Goal: Check status: Check status

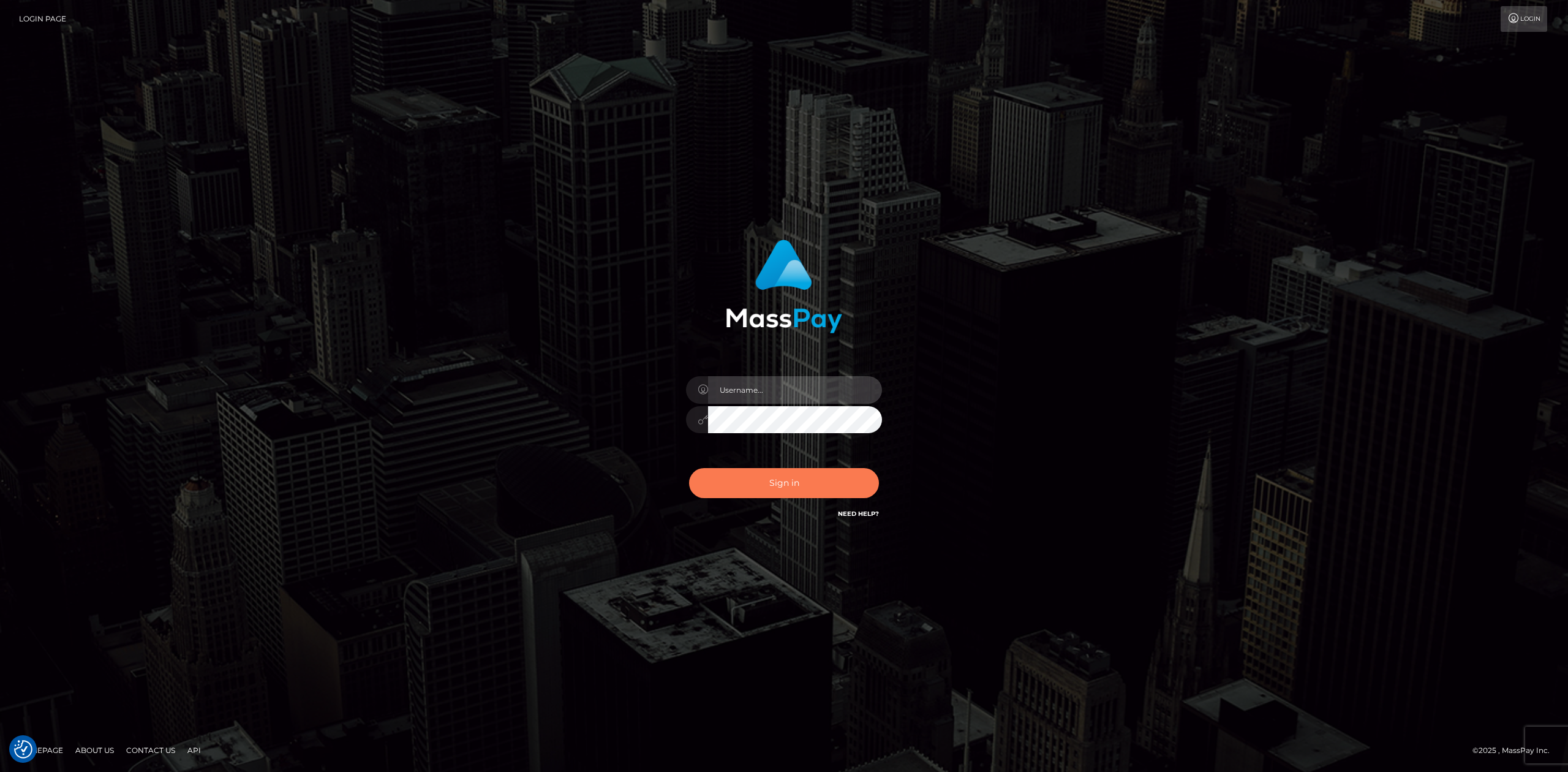
type input "Allen.megabonanza"
click at [860, 478] on button "Sign in" at bounding box center [784, 482] width 190 height 30
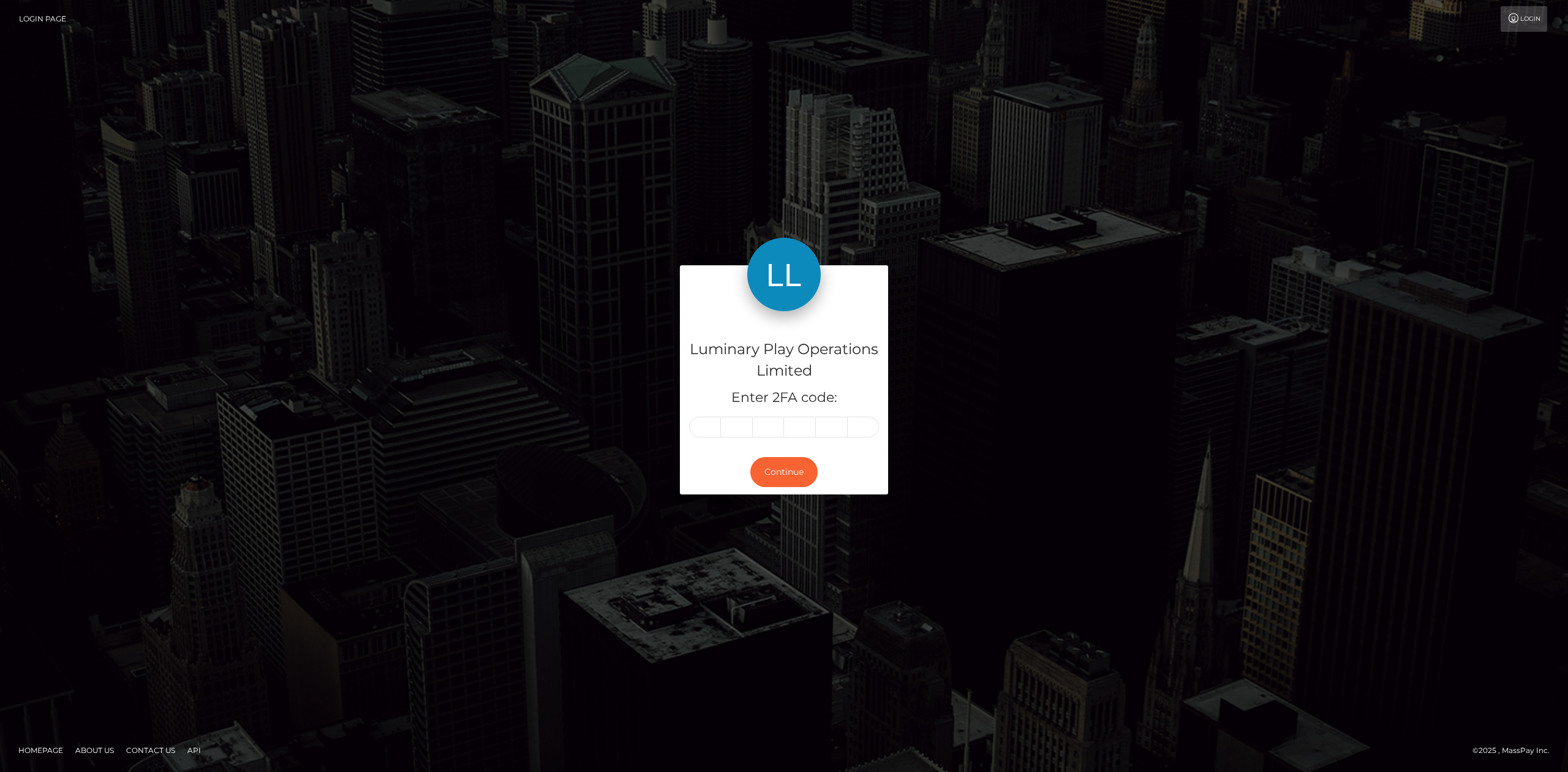
click at [1239, 498] on div "Luminary Play Operations Limited Enter 2FA code: Continue" at bounding box center [784, 386] width 1568 height 425
click at [706, 427] on input "text" at bounding box center [705, 426] width 32 height 21
type input "1"
type input "3"
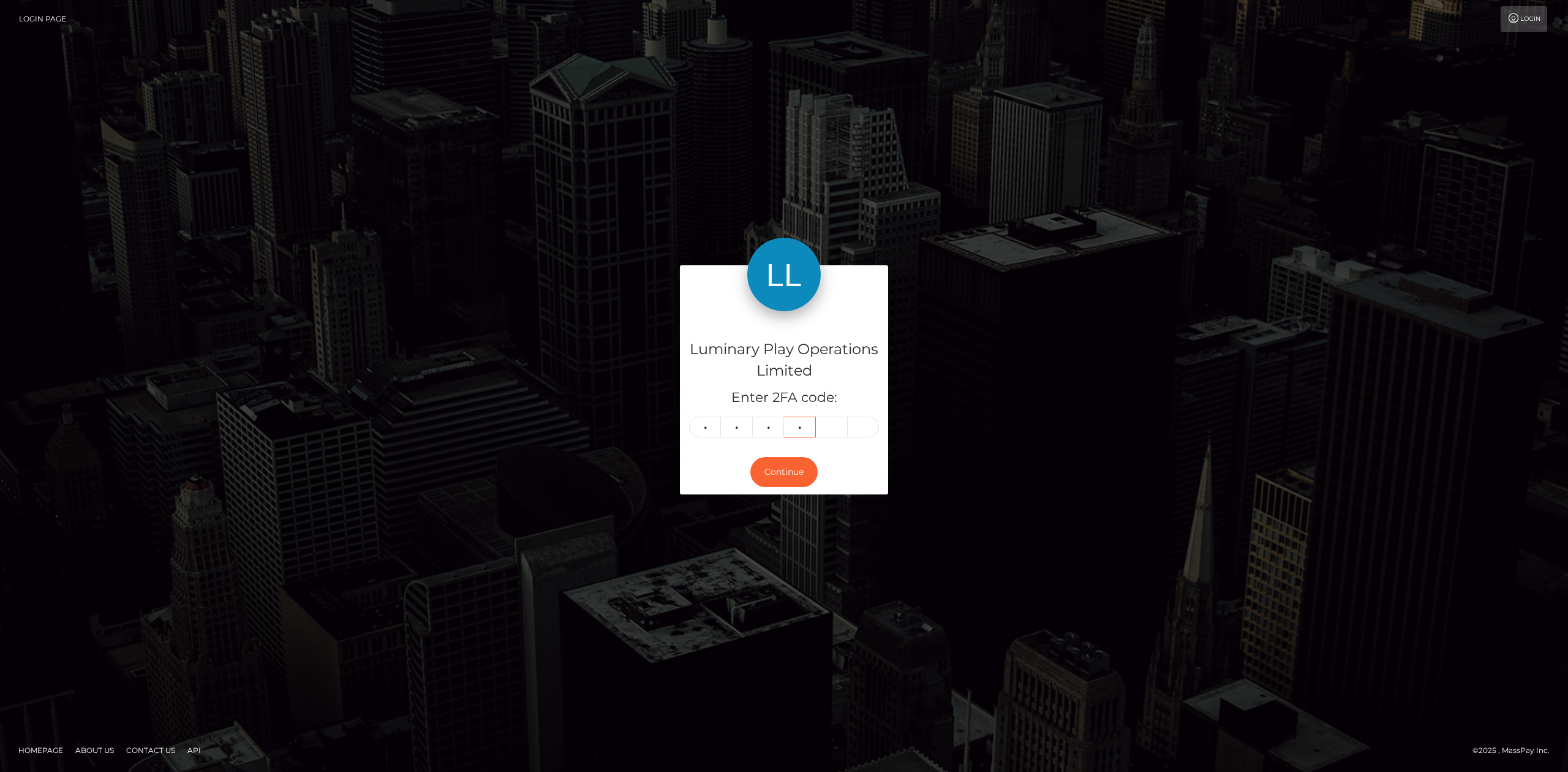
type input "7"
type input "3"
type input "9"
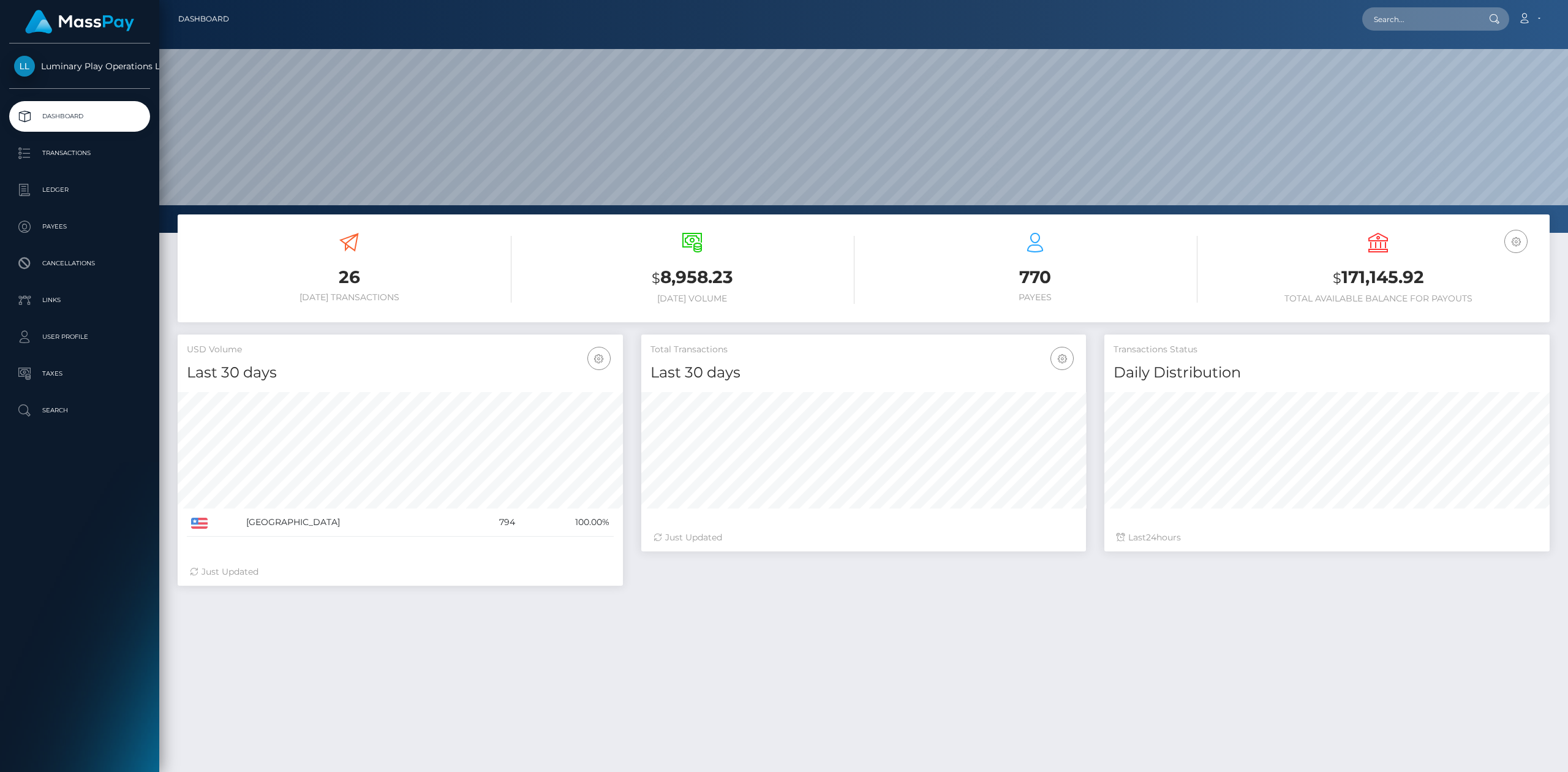
scroll to position [215, 445]
click at [63, 145] on p "Transactions" at bounding box center [80, 153] width 131 height 18
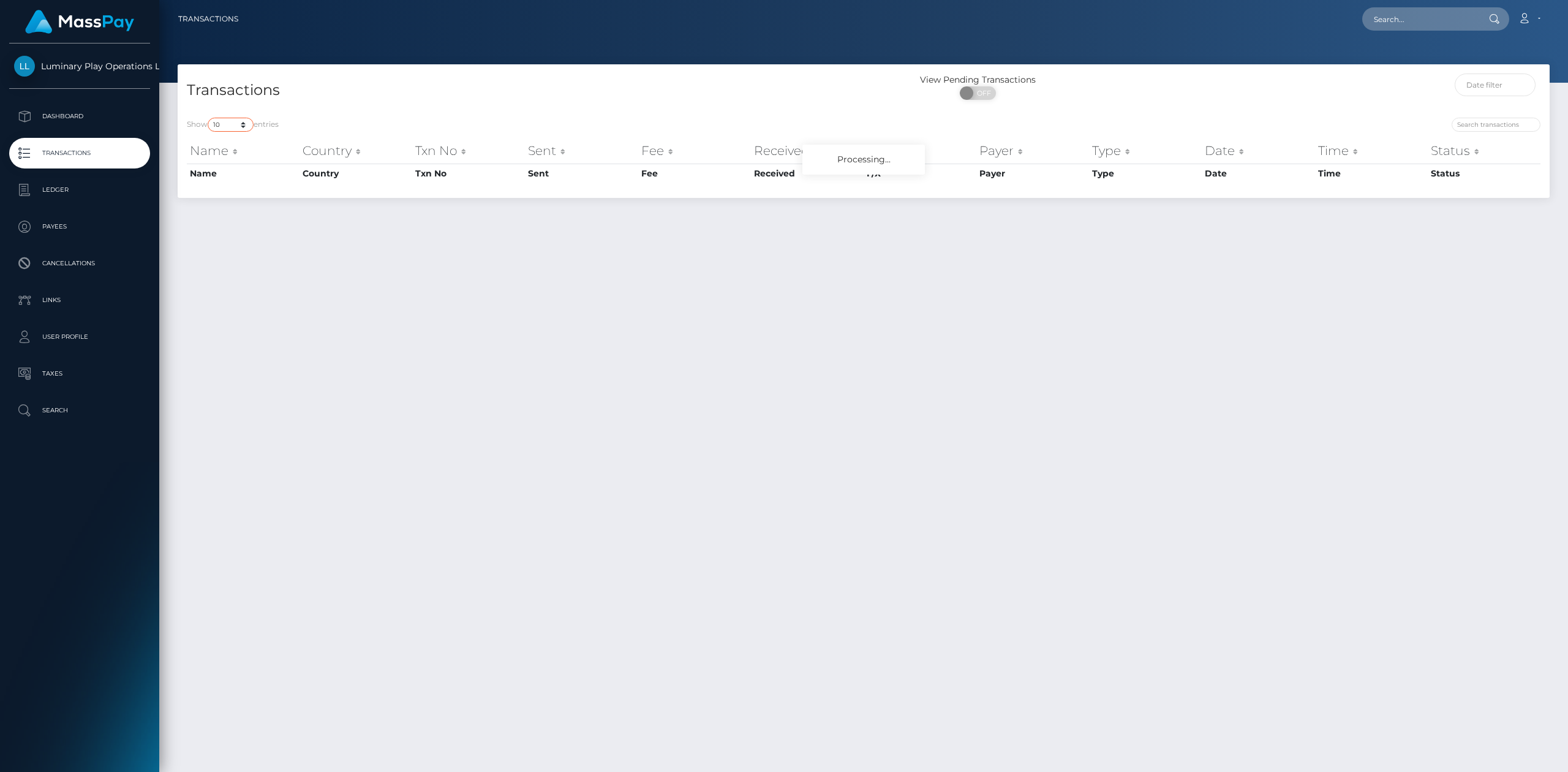
click at [248, 125] on select "10 25 50 100 250 500 1,000 3,500" at bounding box center [231, 125] width 46 height 14
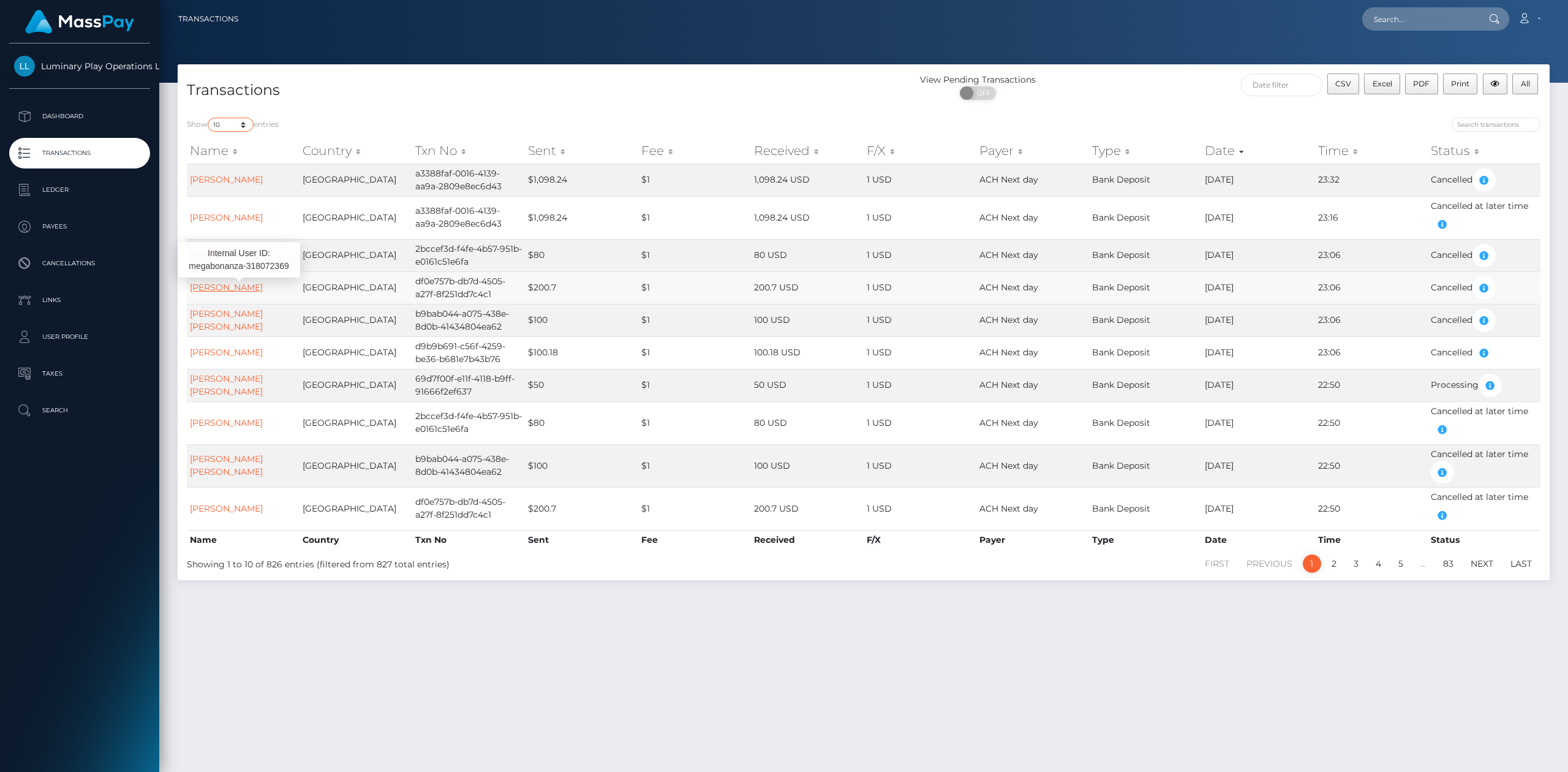
select select "3500"
click at [209, 118] on select "10 25 50 100 250 500 1,000 3,500" at bounding box center [231, 125] width 46 height 14
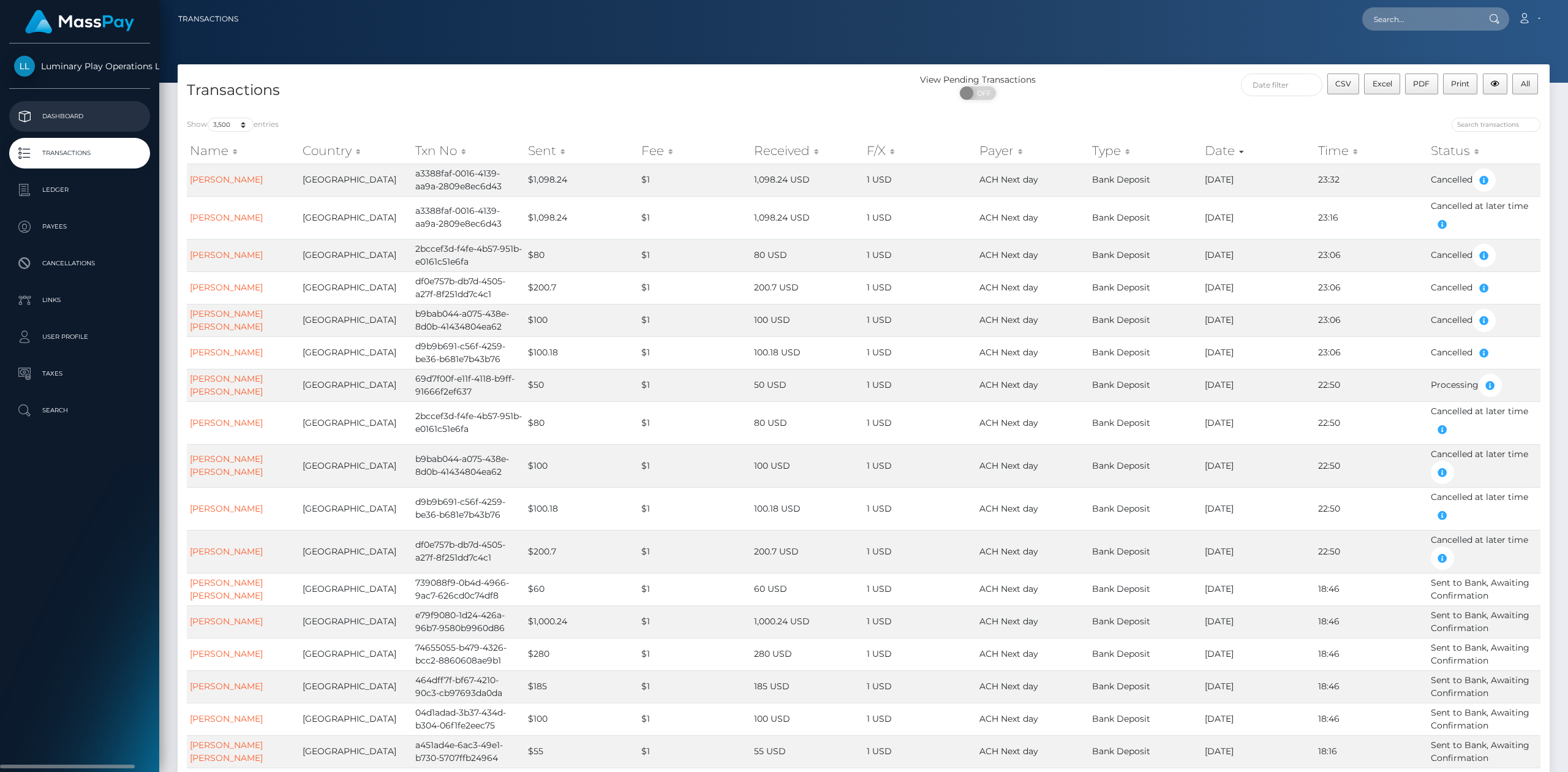
drag, startPoint x: 110, startPoint y: 108, endPoint x: 131, endPoint y: 118, distance: 23.3
click at [110, 108] on p "Dashboard" at bounding box center [80, 116] width 131 height 18
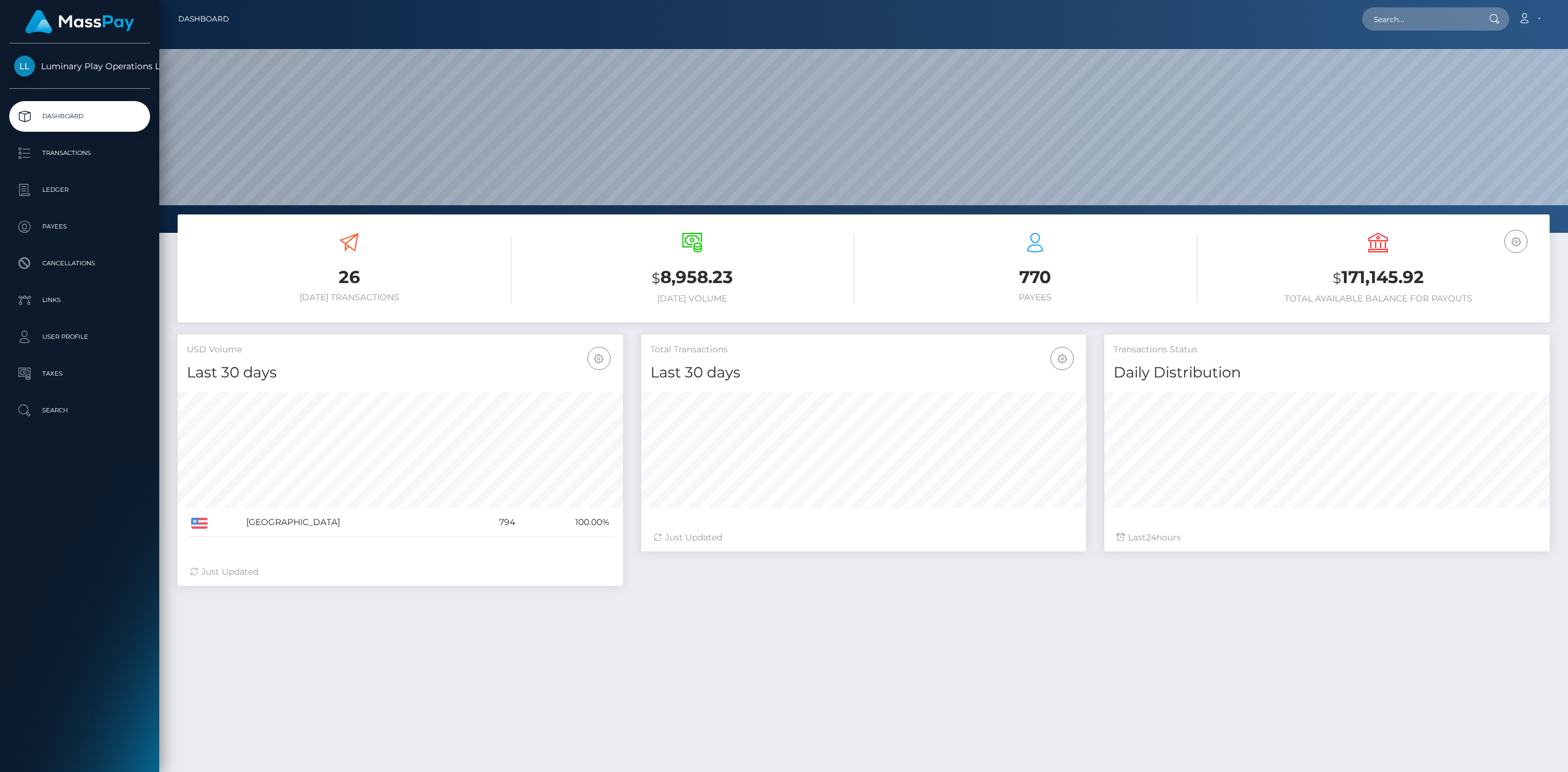
scroll to position [215, 445]
drag, startPoint x: 1106, startPoint y: 280, endPoint x: 1058, endPoint y: 280, distance: 48.0
click at [1106, 280] on h3 "770" at bounding box center [1035, 277] width 325 height 24
drag, startPoint x: 1054, startPoint y: 280, endPoint x: 1047, endPoint y: 284, distance: 8.1
click at [1042, 280] on h3 "770" at bounding box center [1035, 277] width 325 height 24
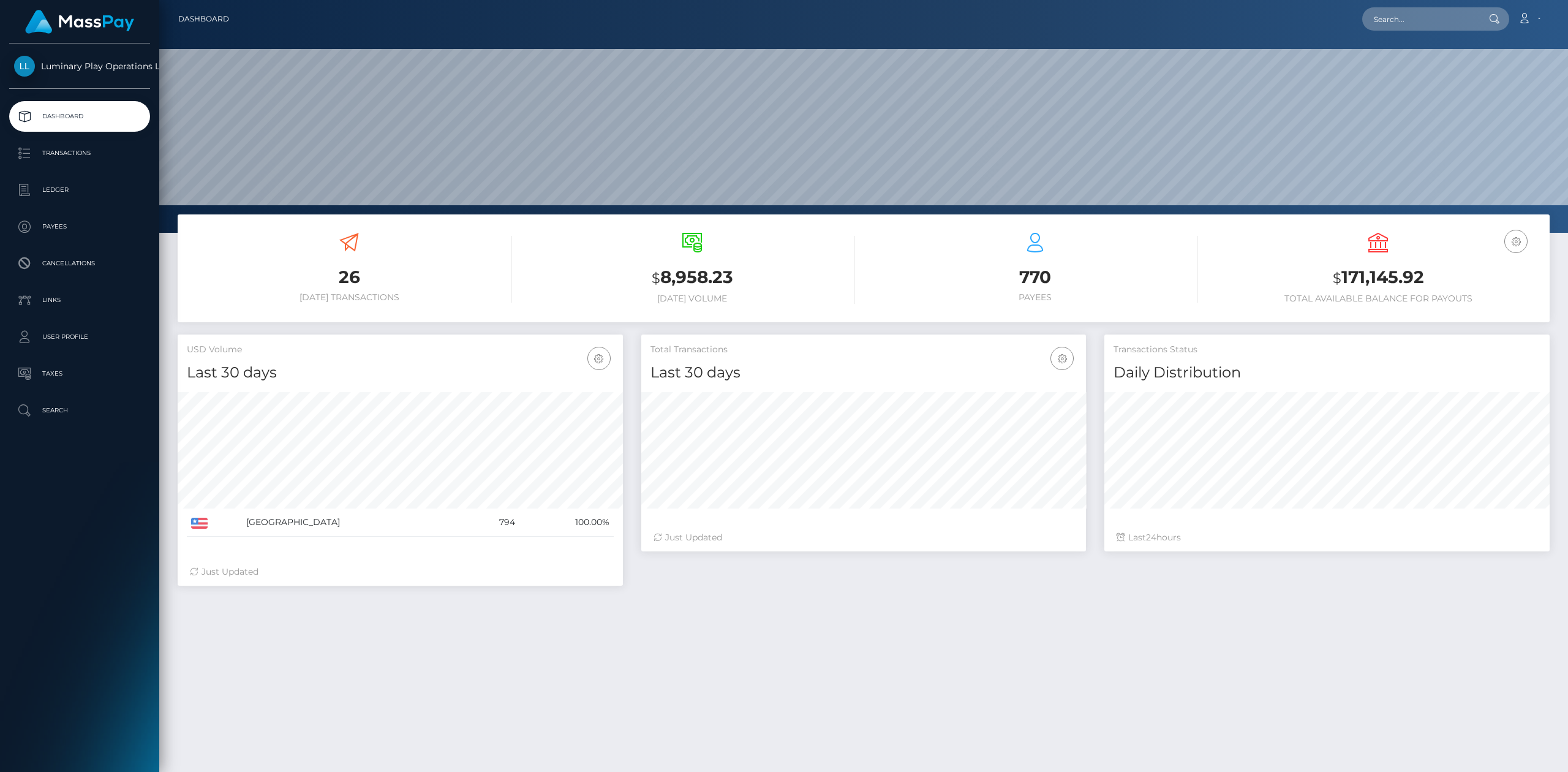
drag, startPoint x: 1320, startPoint y: 299, endPoint x: 1331, endPoint y: 293, distance: 12.5
click at [1322, 298] on h6 "Total Available Balance for Payouts" at bounding box center [1378, 299] width 325 height 11
click at [1331, 293] on h6 "Total Available Balance for Payouts" at bounding box center [1378, 299] width 325 height 11
click at [1341, 287] on h3 "$ 171,145.92" at bounding box center [1378, 278] width 325 height 25
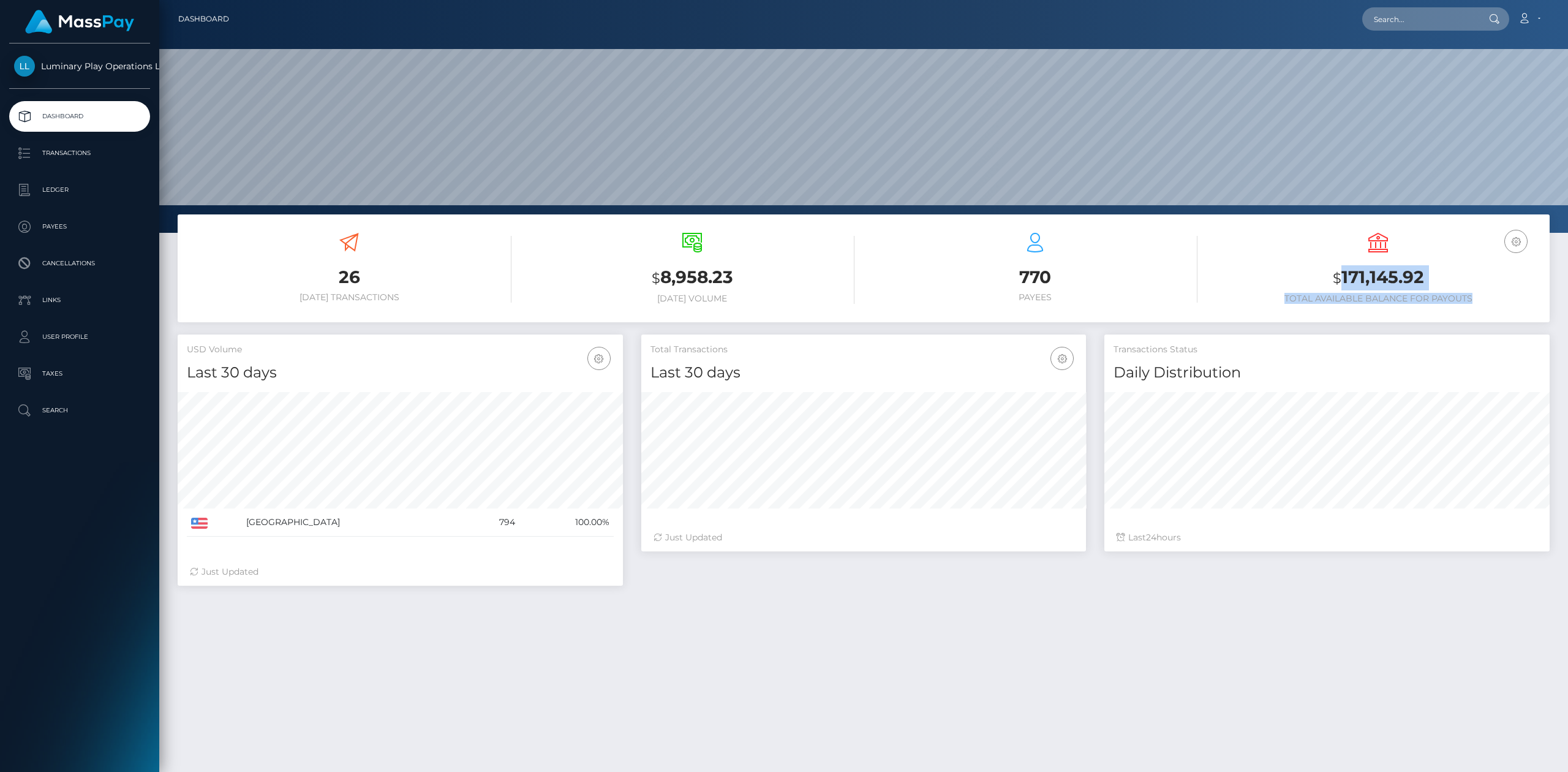
drag, startPoint x: 1341, startPoint y: 278, endPoint x: 1564, endPoint y: 307, distance: 224.9
click at [1556, 305] on div "26 Today Transactions $ 8,958.23 Today Volume 770 Payees" at bounding box center [863, 274] width 1391 height 120
click at [1549, 321] on div "26 Today Transactions $ 8,958.23 Today Volume 770 Payees" at bounding box center [863, 274] width 1391 height 120
click at [50, 145] on p "Transactions" at bounding box center [80, 153] width 131 height 18
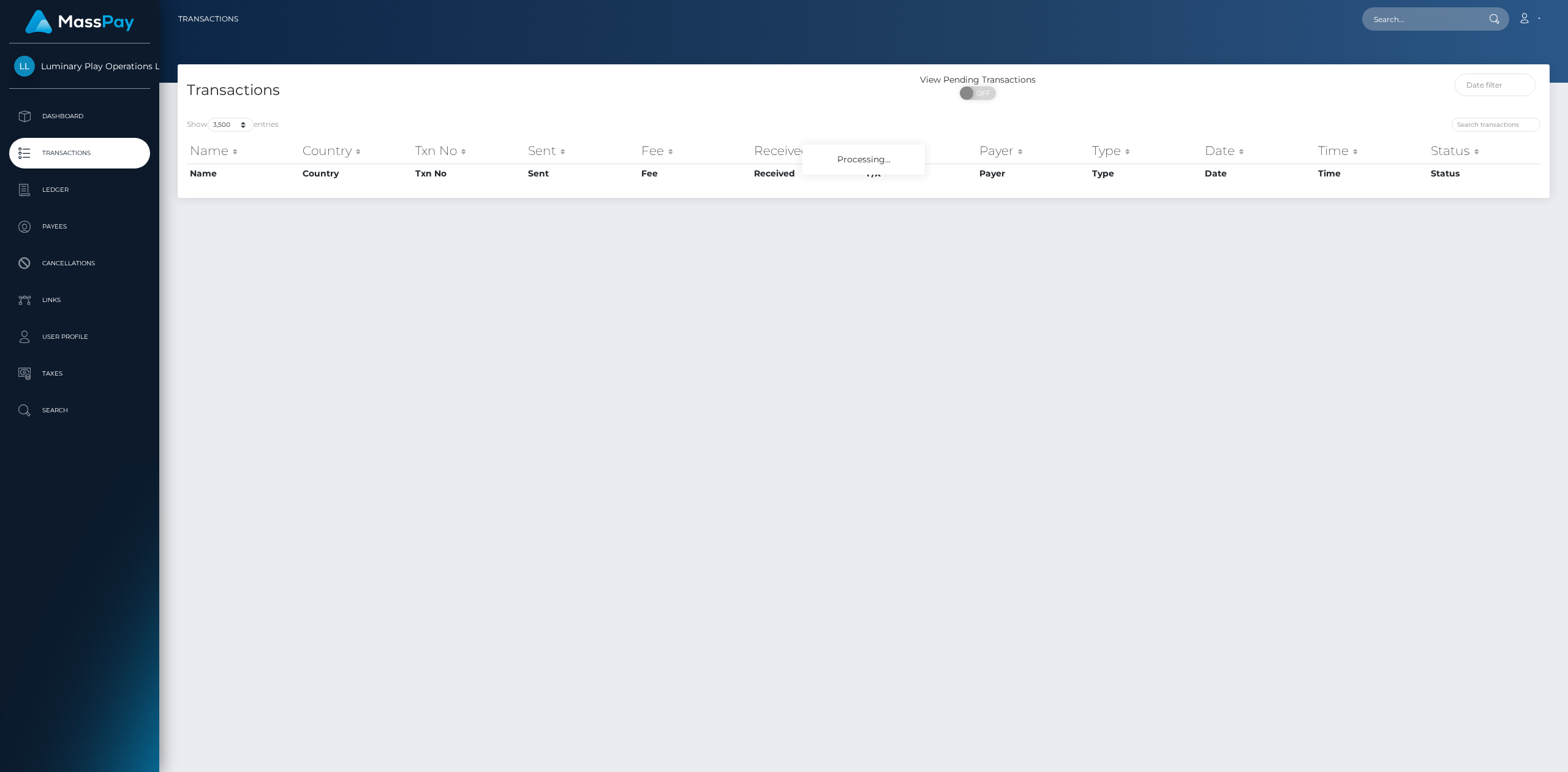
select select "3500"
click at [669, 89] on h4 "Transactions" at bounding box center [521, 91] width 668 height 22
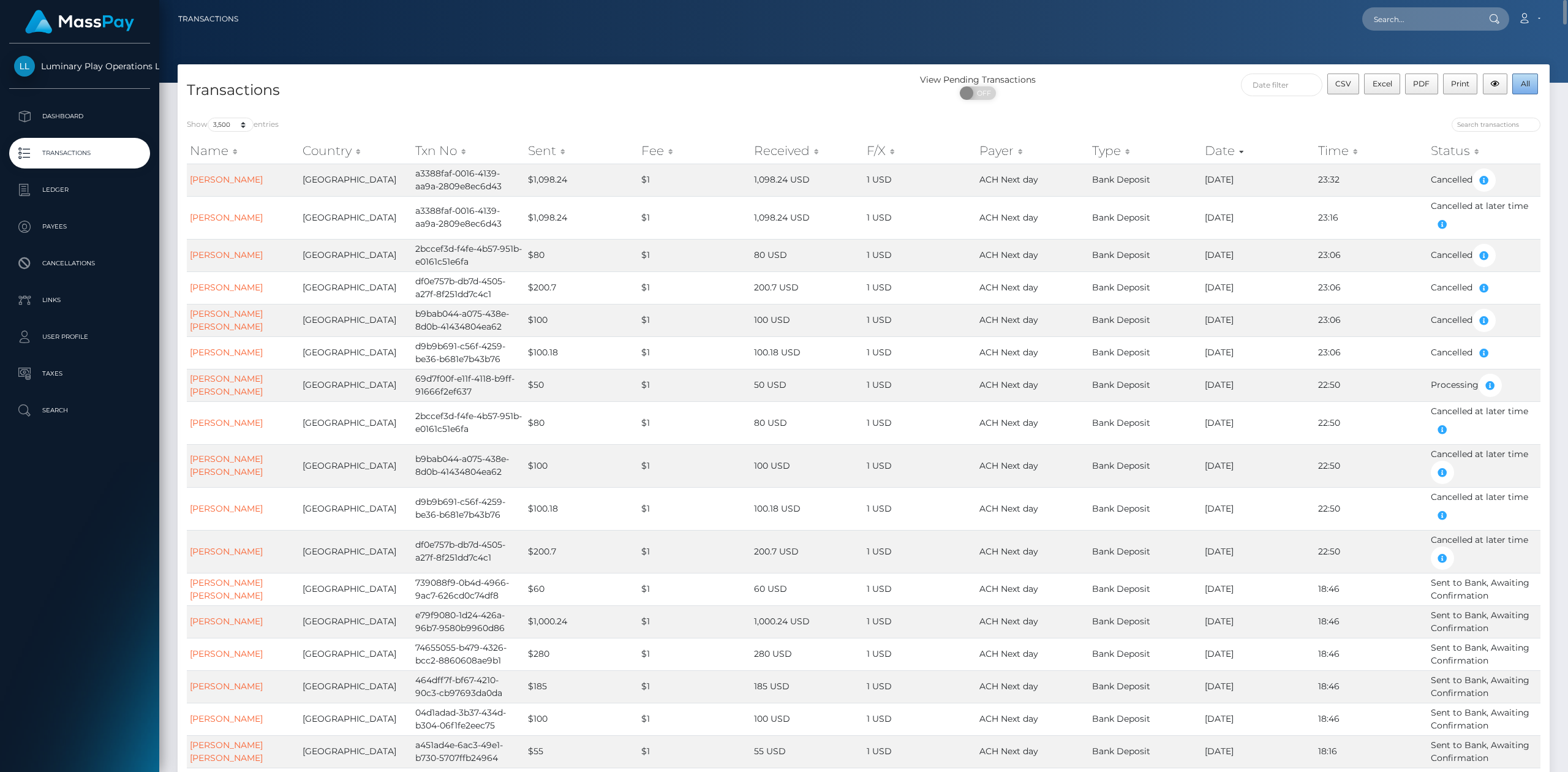
click at [1521, 87] on span "All" at bounding box center [1525, 83] width 9 height 9
click at [1153, 101] on div "View Pending Transactions ON OFF" at bounding box center [1035, 90] width 343 height 33
drag, startPoint x: 1153, startPoint y: 96, endPoint x: 1118, endPoint y: 141, distance: 57.0
click at [1152, 96] on div "View Pending Transactions ON OFF" at bounding box center [1035, 90] width 343 height 33
click at [1148, 74] on div "View Pending Transactions ON OFF" at bounding box center [1035, 90] width 343 height 33
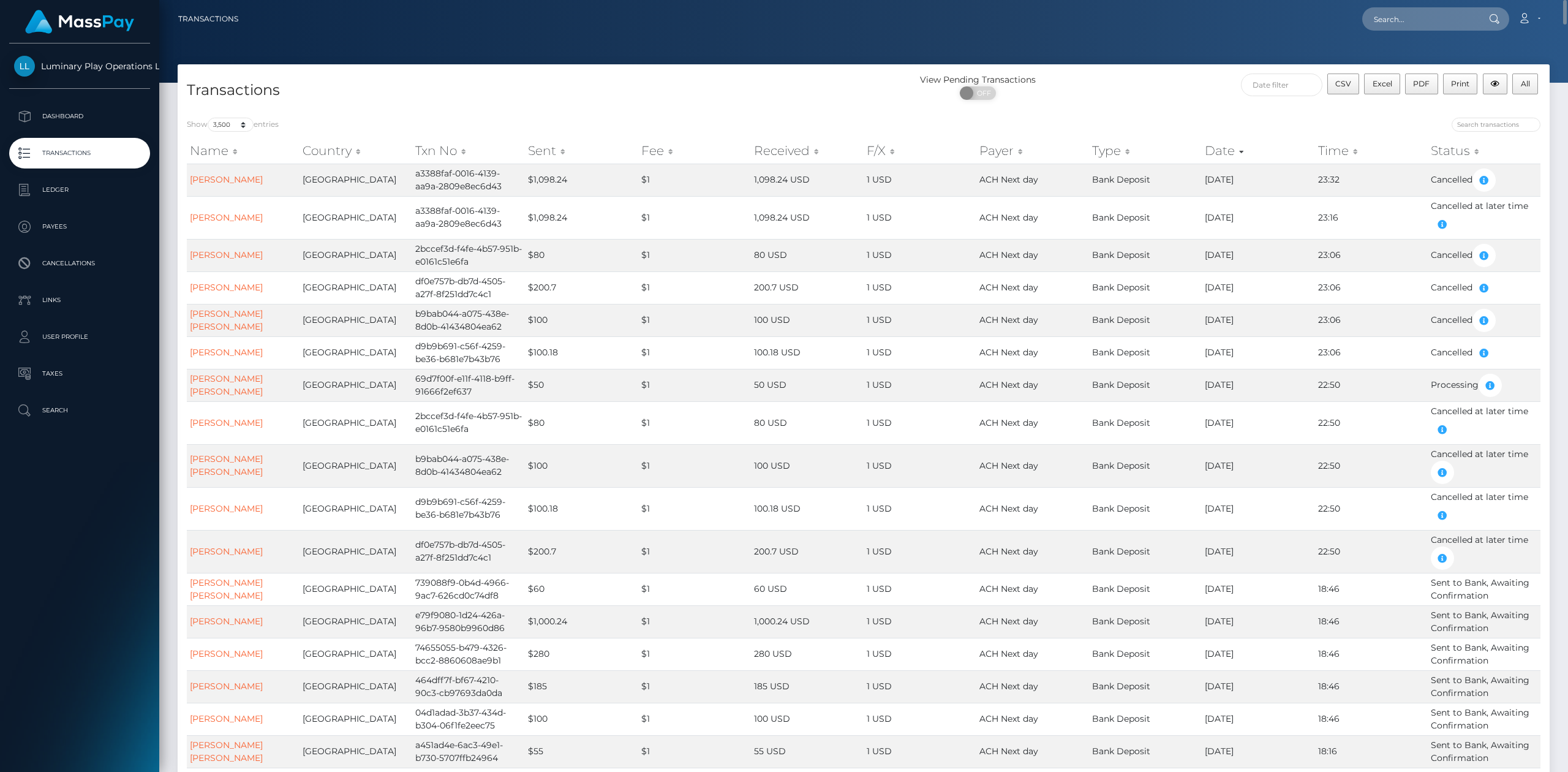
drag, startPoint x: 1431, startPoint y: 106, endPoint x: 1430, endPoint y: 118, distance: 12.0
click at [1431, 106] on div "View Pending Transactions ON OFF CSV Excel PDF Print All" at bounding box center [1207, 91] width 686 height 35
click at [258, 176] on link "OSCAR A ALVAREZ" at bounding box center [226, 179] width 73 height 11
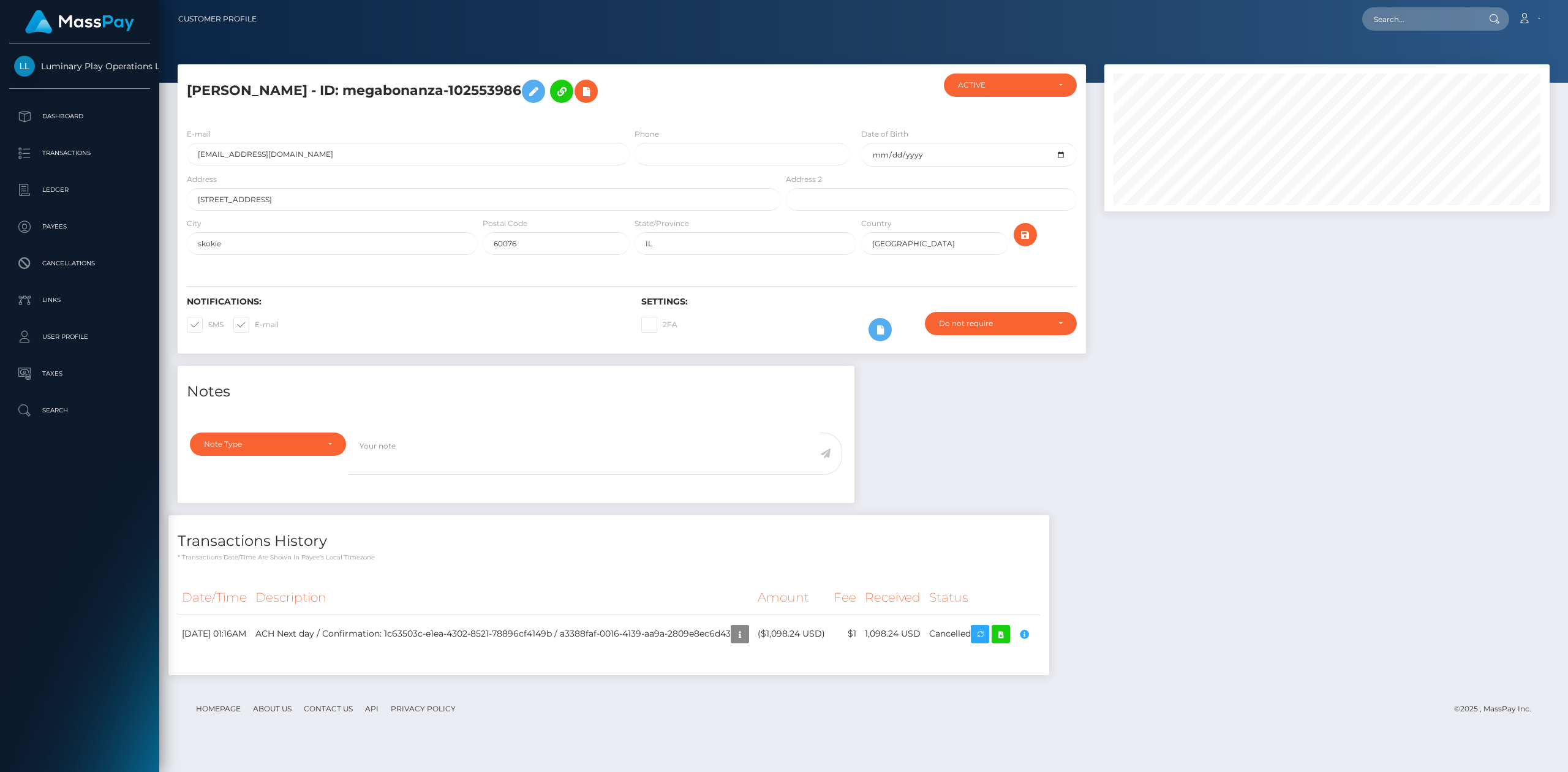
scroll to position [148, 445]
drag, startPoint x: 610, startPoint y: 627, endPoint x: 663, endPoint y: 650, distance: 57.8
click at [610, 627] on td "ACH Next day / Confirmation: 1c63503c-e1ea-4302-8521-78896cf4149b / a3388faf-00…" at bounding box center [502, 634] width 502 height 39
click at [701, 627] on td "ACH Next day / Confirmation: 1c63503c-e1ea-4302-8521-78896cf4149b / a3388faf-00…" at bounding box center [502, 634] width 502 height 39
click at [747, 627] on icon "button" at bounding box center [740, 634] width 14 height 15
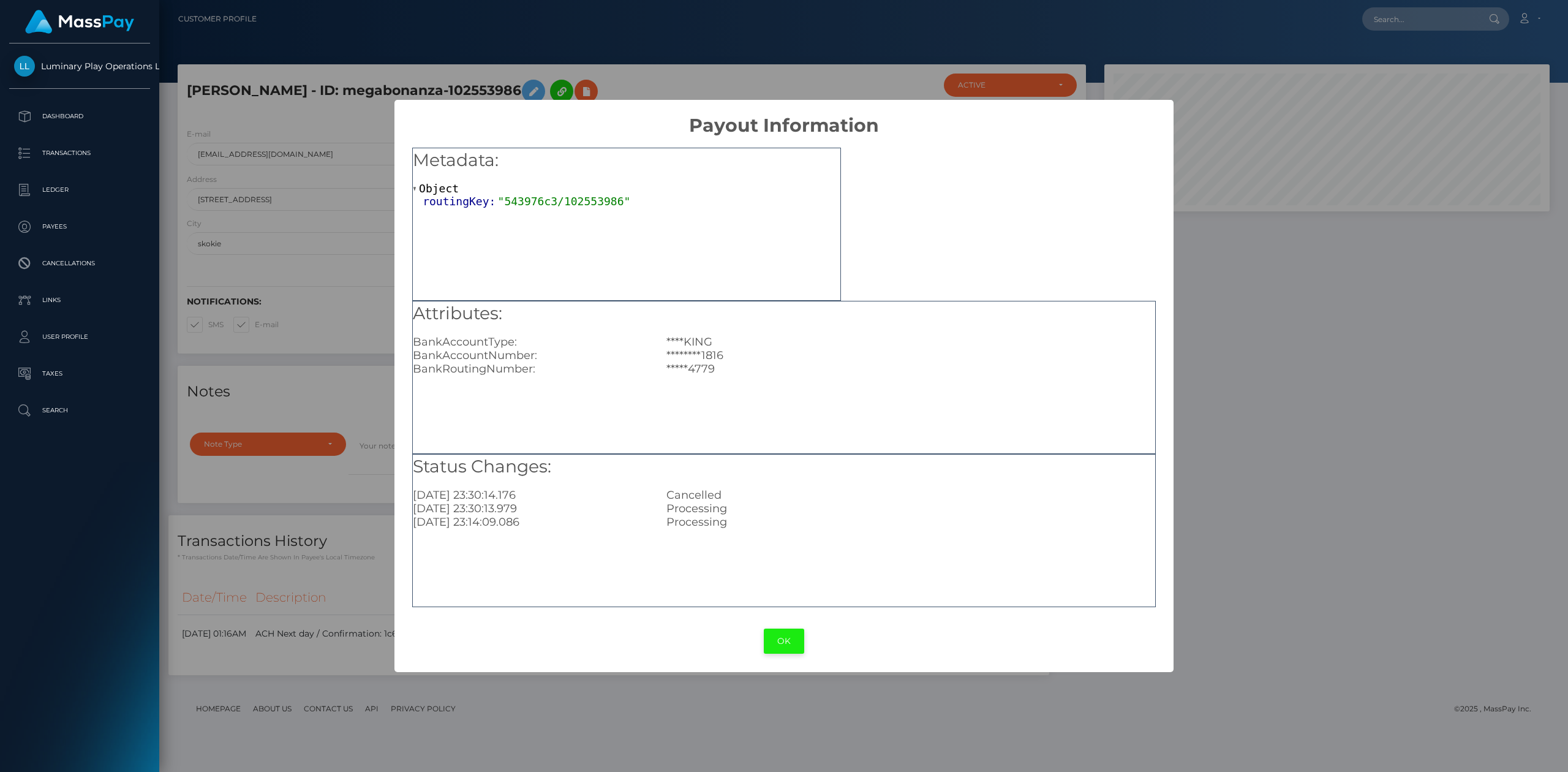
click at [778, 633] on button "OK" at bounding box center [784, 642] width 41 height 25
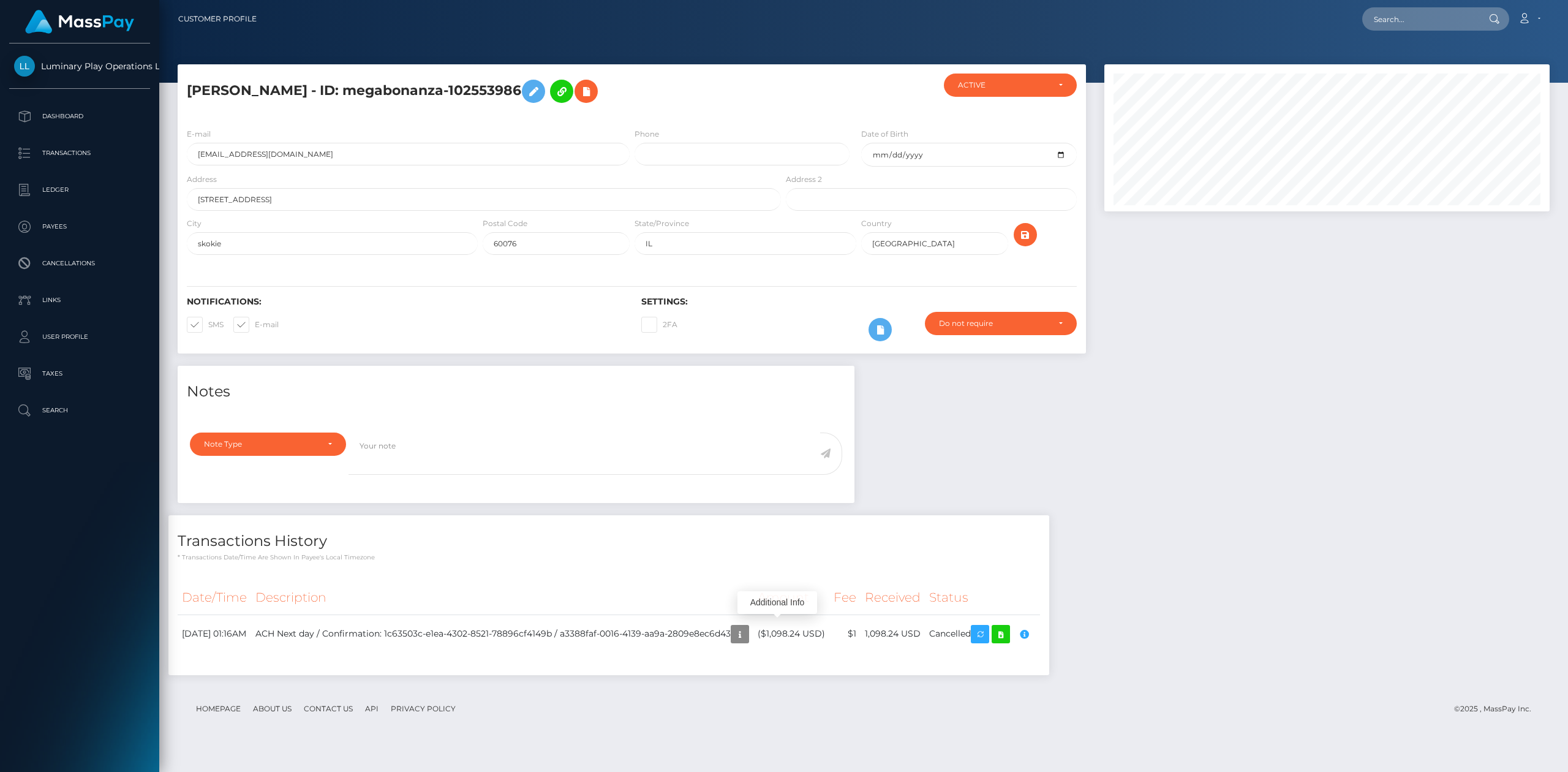
drag, startPoint x: 1383, startPoint y: 413, endPoint x: 1373, endPoint y: 413, distance: 10.0
click at [1383, 413] on div "Notes Note Type Compliance Clear Compliance General Note Type" at bounding box center [863, 526] width 1391 height 321
click at [754, 627] on td "ACH Next day / Confirmation: 1c63503c-e1ea-4302-8521-78896cf4149b / a3388faf-00…" at bounding box center [502, 634] width 502 height 39
click at [747, 627] on icon "button" at bounding box center [740, 634] width 14 height 15
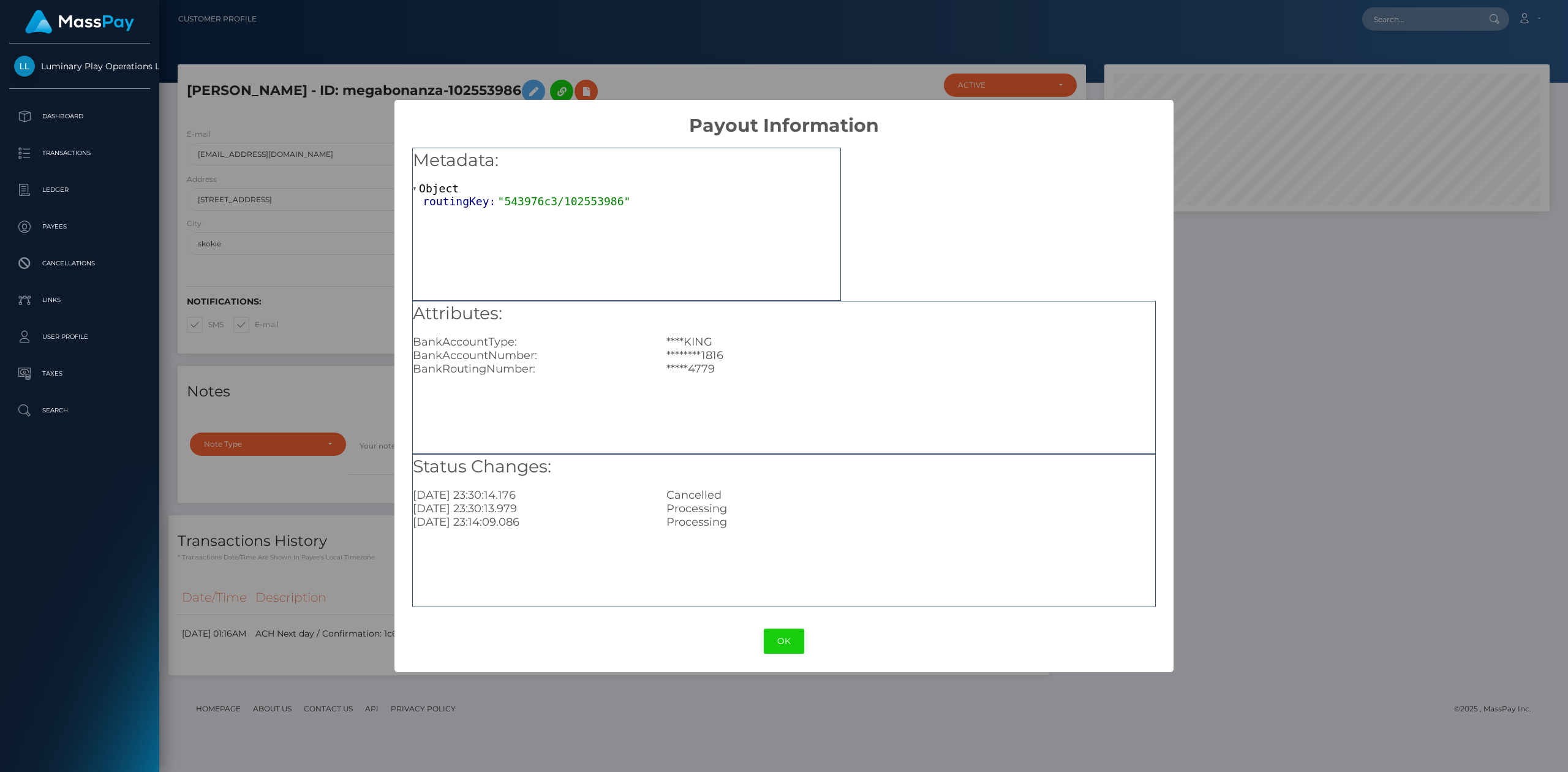
drag, startPoint x: 771, startPoint y: 631, endPoint x: 775, endPoint y: 635, distance: 5.7
click at [774, 633] on button "OK" at bounding box center [784, 642] width 41 height 25
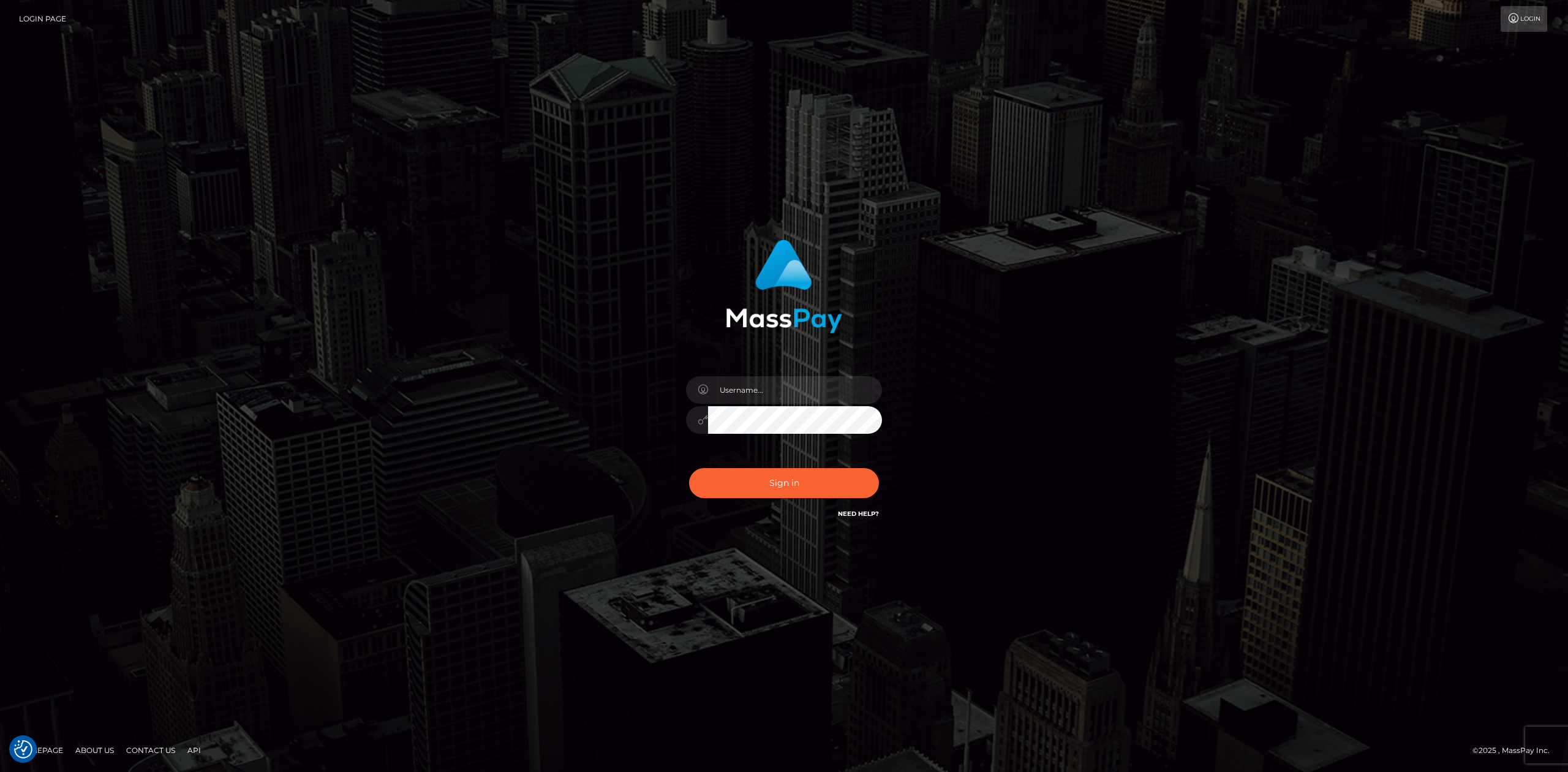
checkbox input "true"
